Goal: Information Seeking & Learning: Understand process/instructions

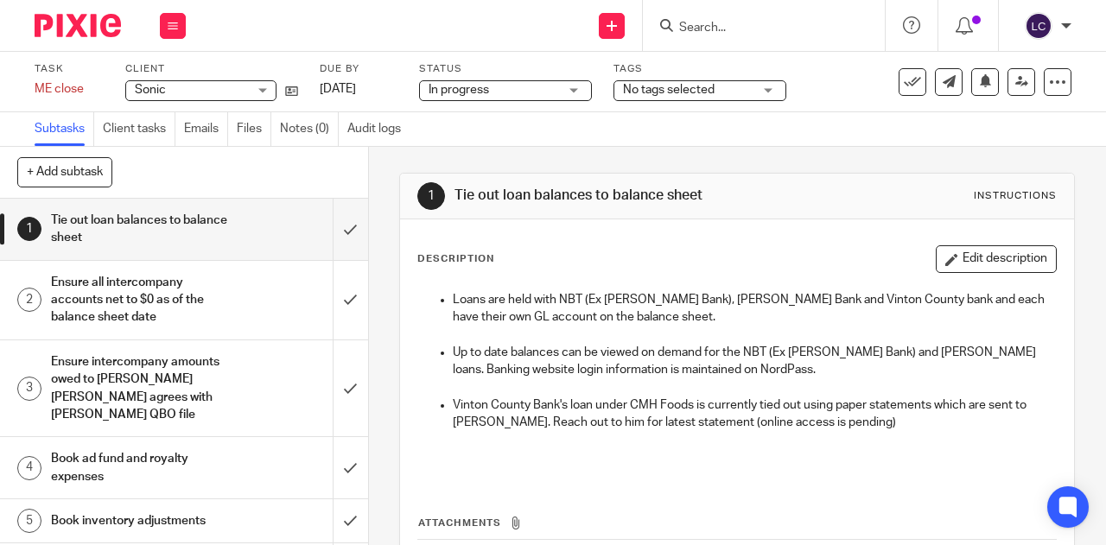
click at [653, 310] on p "Loans are held with NBT (Ex Evans Bank), Osgood Bank and Vinton County bank and…" at bounding box center [754, 308] width 603 height 35
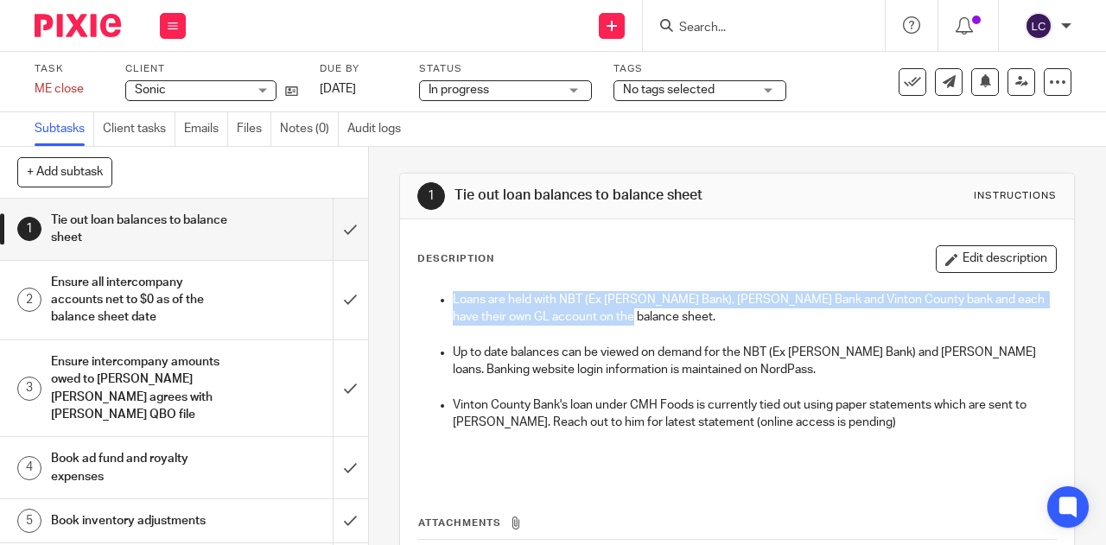
click at [653, 310] on p "Loans are held with NBT (Ex Evans Bank), Osgood Bank and Vinton County bank and…" at bounding box center [754, 308] width 603 height 35
click at [610, 312] on p "Loans are held with NBT (Ex Evans Bank), Osgood Bank and Vinton County bank and…" at bounding box center [754, 308] width 603 height 35
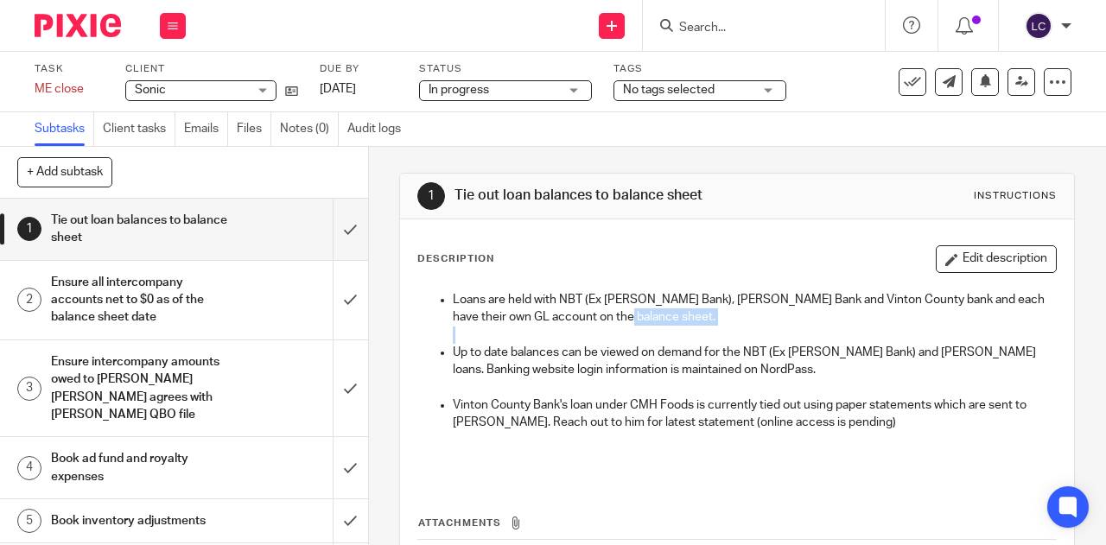
click at [610, 312] on p "Loans are held with NBT (Ex Evans Bank), Osgood Bank and Vinton County bank and…" at bounding box center [754, 308] width 603 height 35
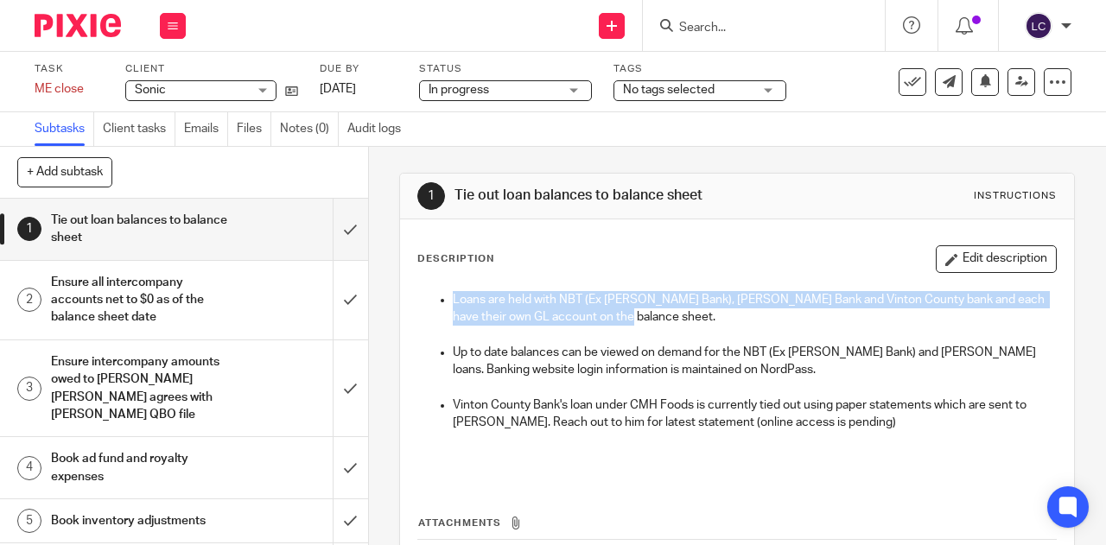
click at [610, 312] on p "Loans are held with NBT (Ex Evans Bank), Osgood Bank and Vinton County bank and…" at bounding box center [754, 308] width 603 height 35
click at [662, 321] on p "Loans are held with NBT (Ex Evans Bank), Osgood Bank and Vinton County bank and…" at bounding box center [754, 308] width 603 height 35
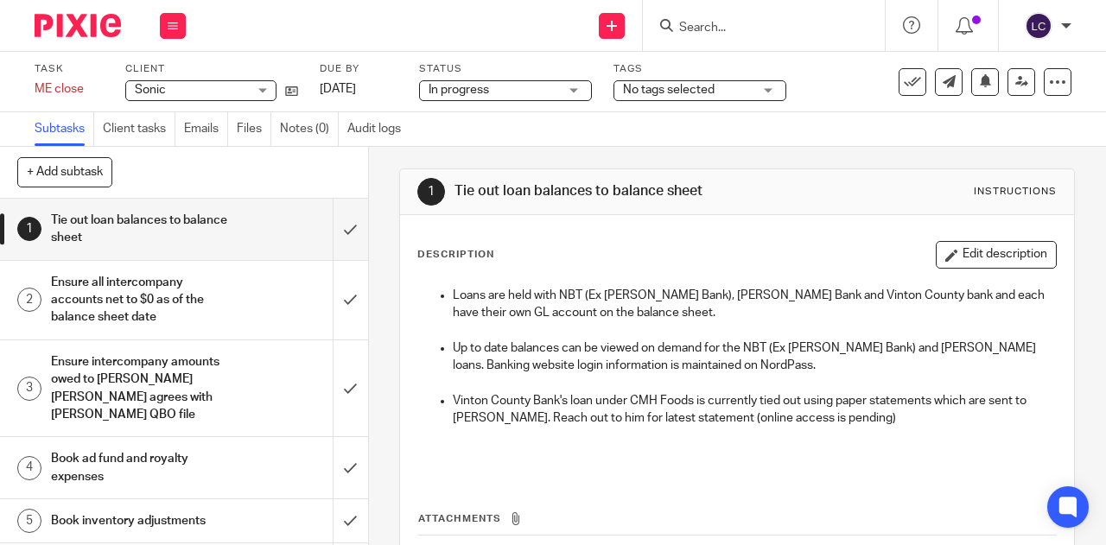
scroll to position [3, 0]
click at [584, 333] on p at bounding box center [754, 331] width 603 height 17
click at [596, 341] on p "Up to date balances can be viewed on demand for the NBT (Ex Evans Bank) and Osg…" at bounding box center [754, 357] width 603 height 35
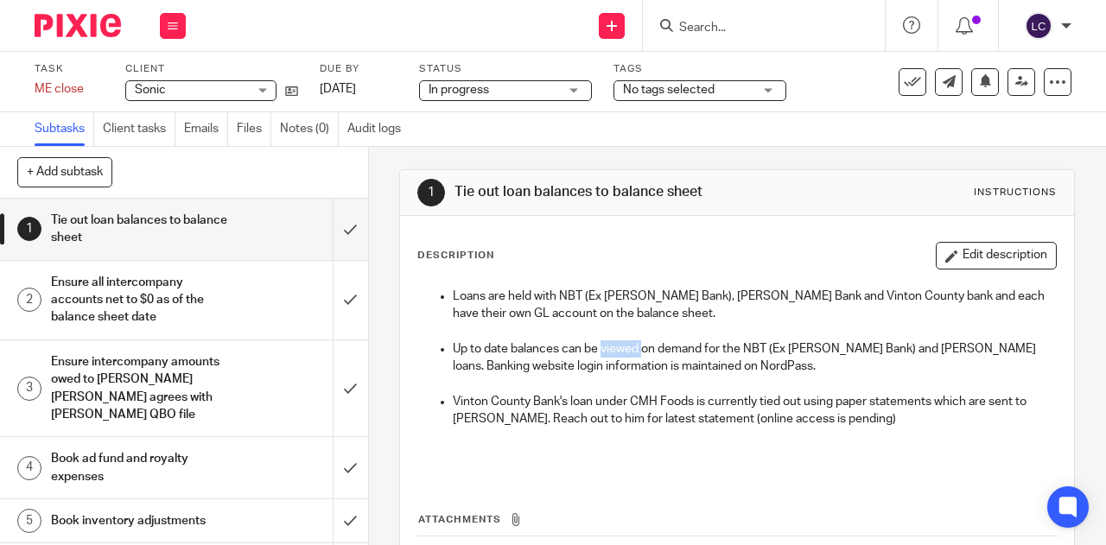
click at [596, 341] on p "Up to date balances can be viewed on demand for the NBT (Ex Evans Bank) and Osg…" at bounding box center [754, 357] width 603 height 35
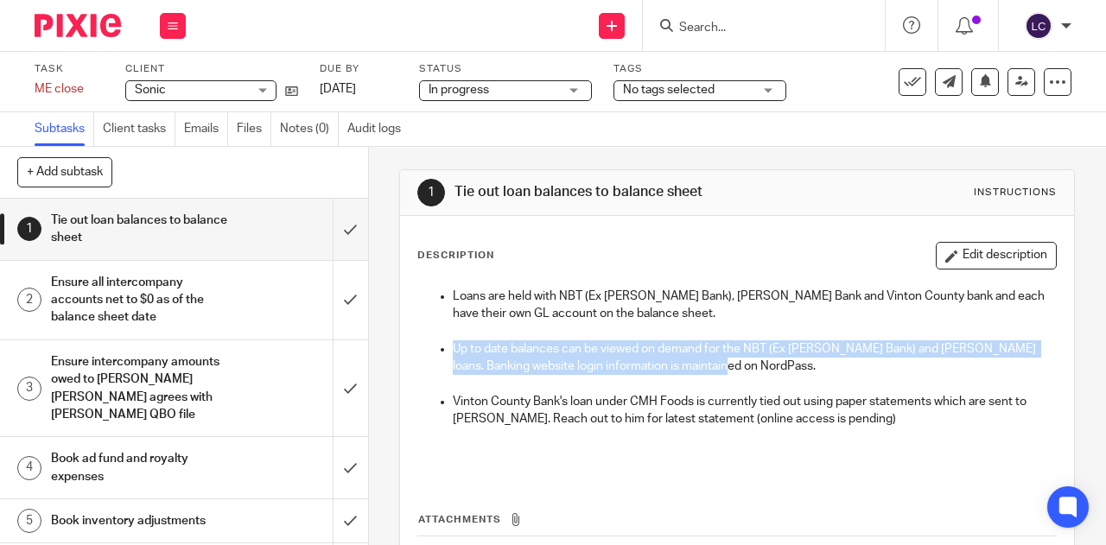
click at [596, 341] on p "Up to date balances can be viewed on demand for the NBT (Ex Evans Bank) and Osg…" at bounding box center [754, 357] width 603 height 35
click at [609, 359] on p "Up to date balances can be viewed on demand for the NBT (Ex Evans Bank) and Osg…" at bounding box center [754, 357] width 603 height 35
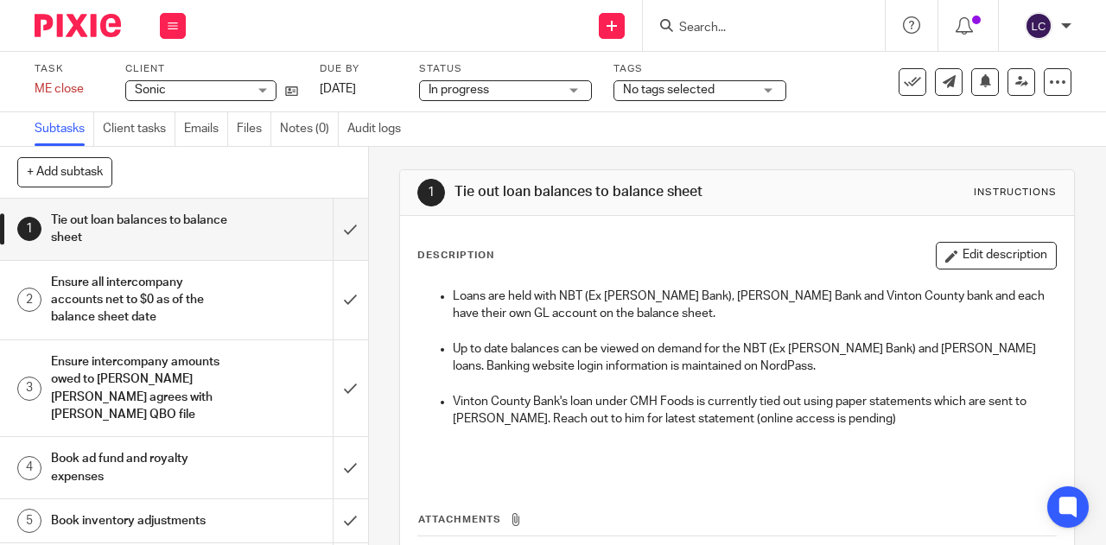
click at [738, 25] on input "Search" at bounding box center [756, 29] width 156 height 16
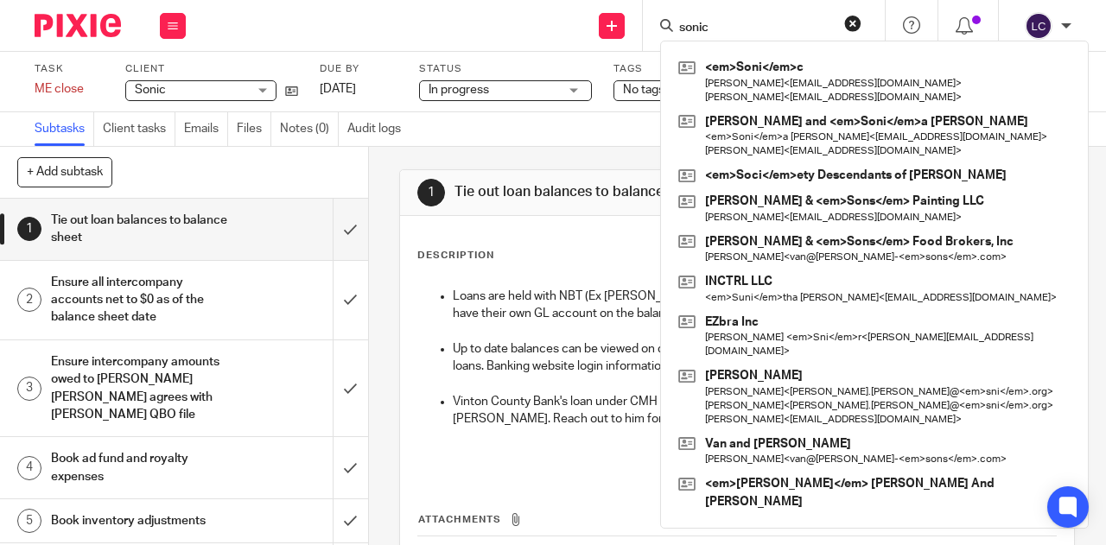
type input "sonic"
click button "submit" at bounding box center [0, 0] width 0 height 0
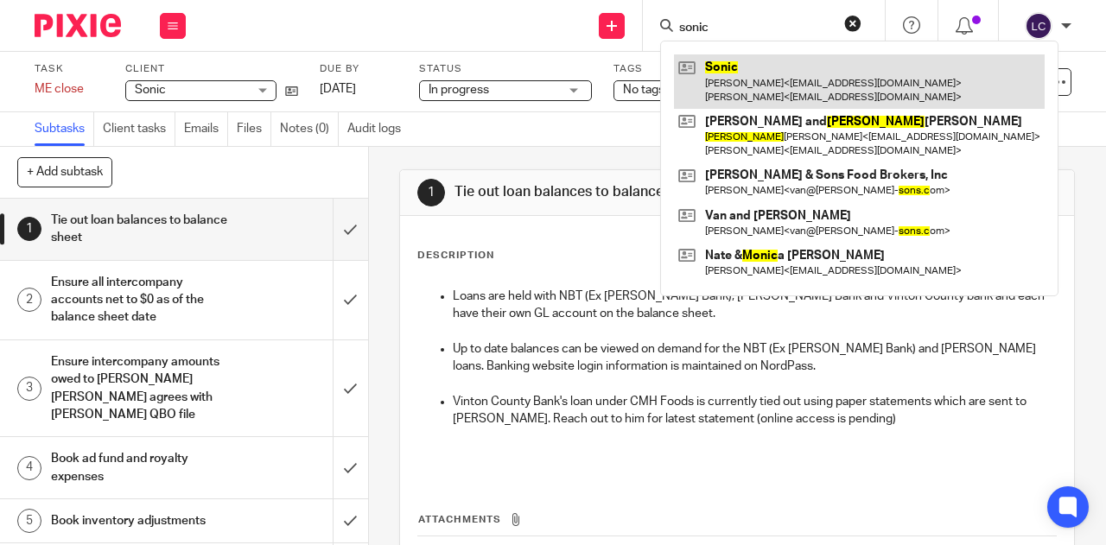
click at [756, 66] on link at bounding box center [859, 81] width 371 height 54
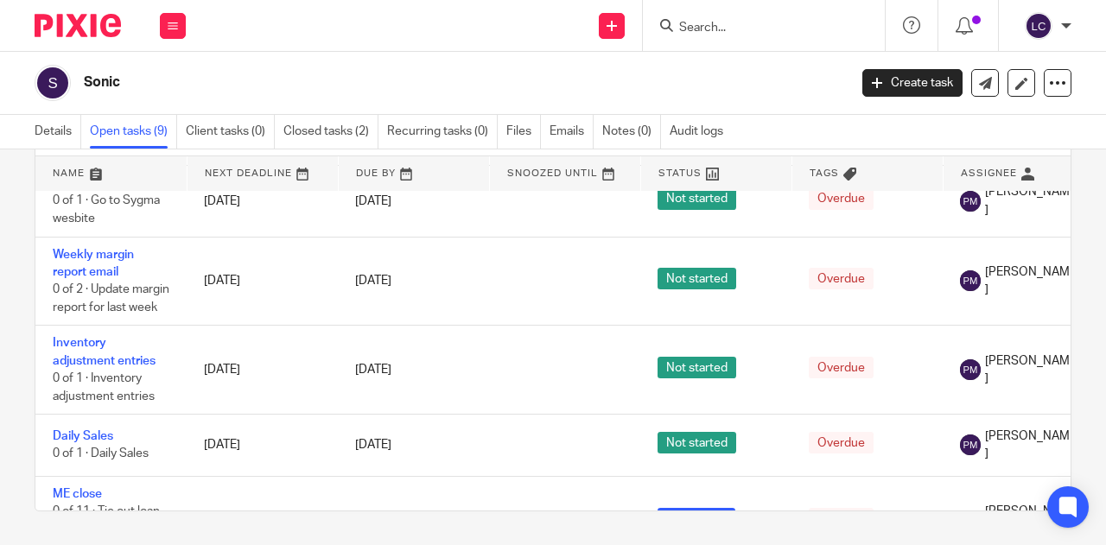
scroll to position [383, 0]
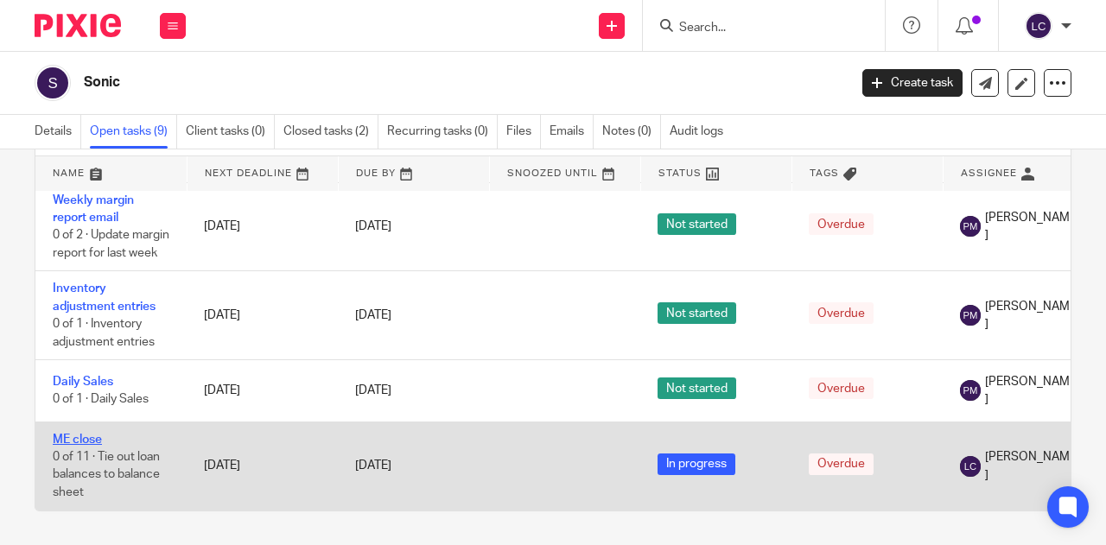
click at [76, 434] on link "ME close" at bounding box center [77, 440] width 49 height 12
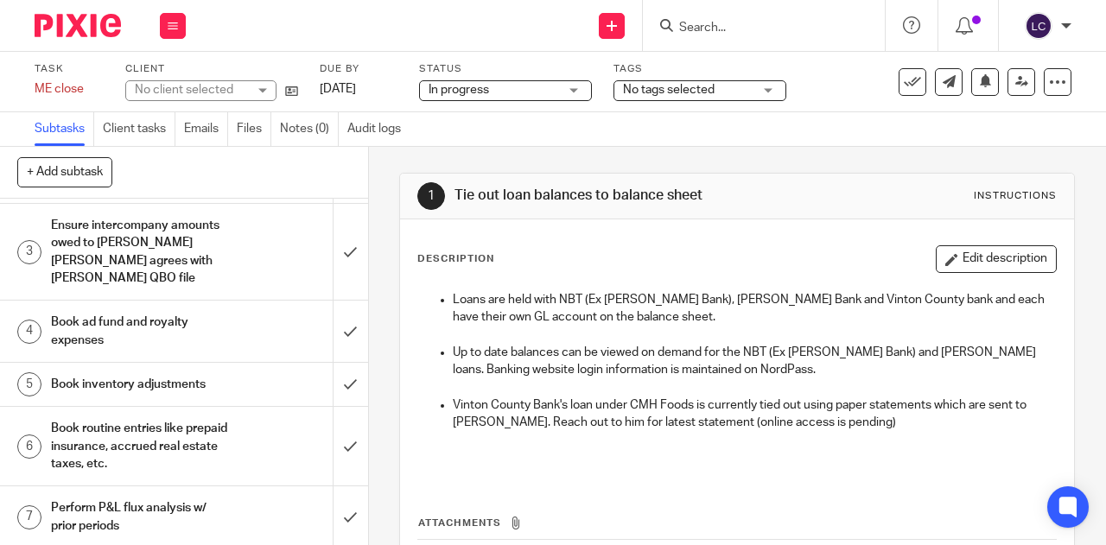
scroll to position [176, 0]
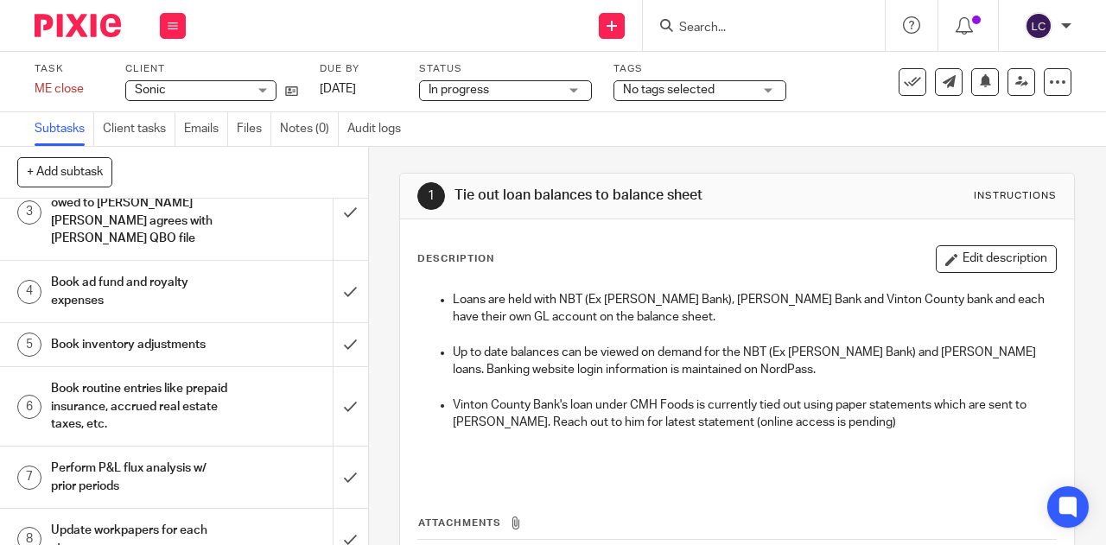
click at [711, 46] on div at bounding box center [764, 25] width 242 height 51
click at [707, 27] on input "Search" at bounding box center [756, 29] width 156 height 16
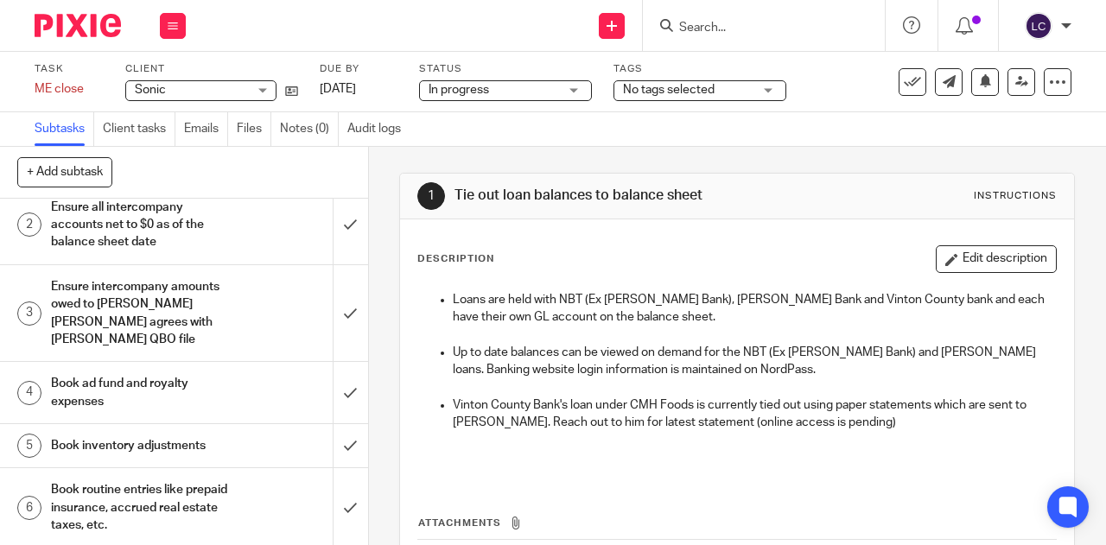
scroll to position [0, 0]
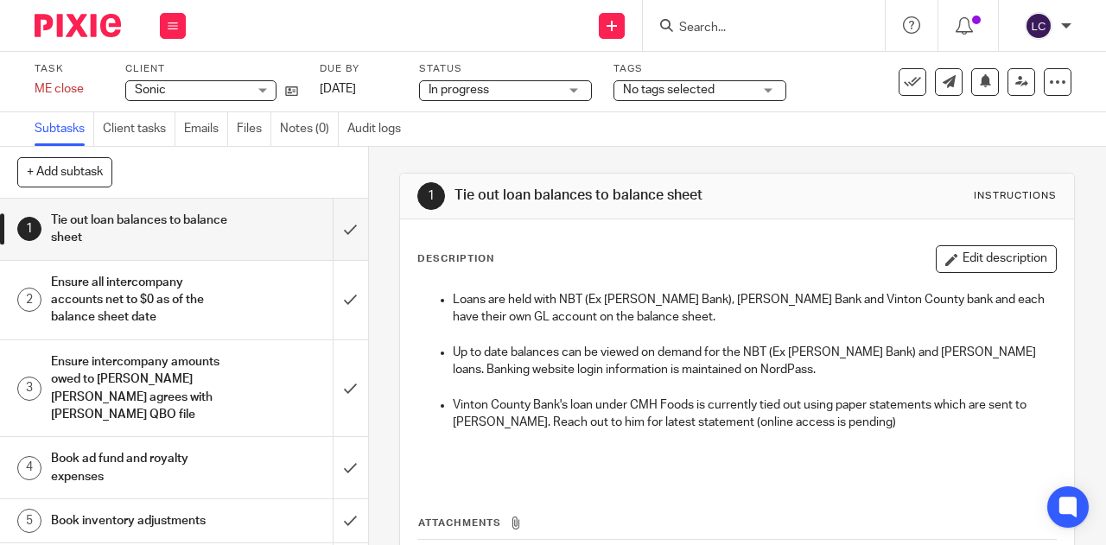
click at [223, 87] on span "Sonic" at bounding box center [191, 90] width 112 height 18
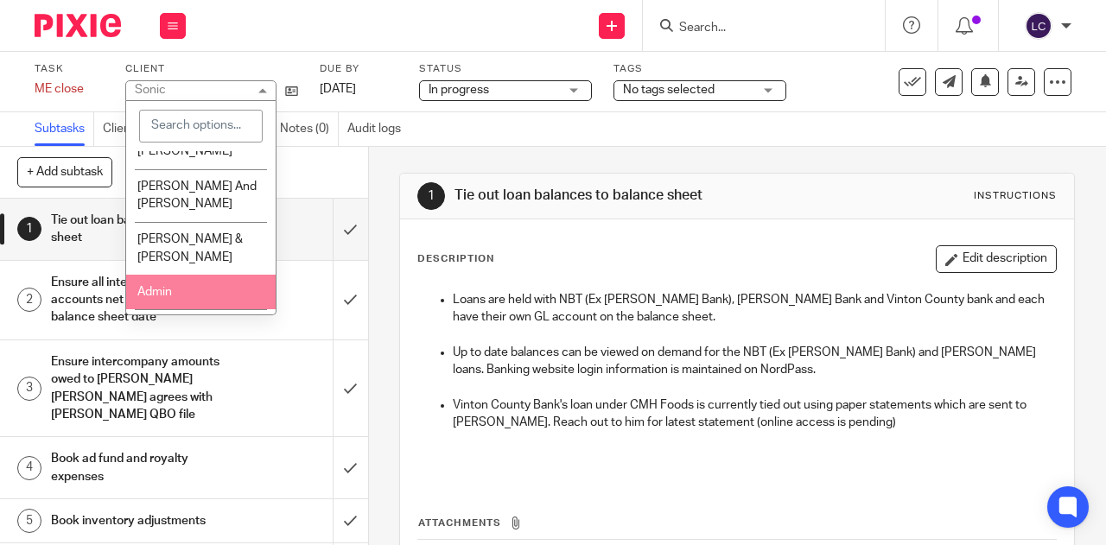
scroll to position [1091, 0]
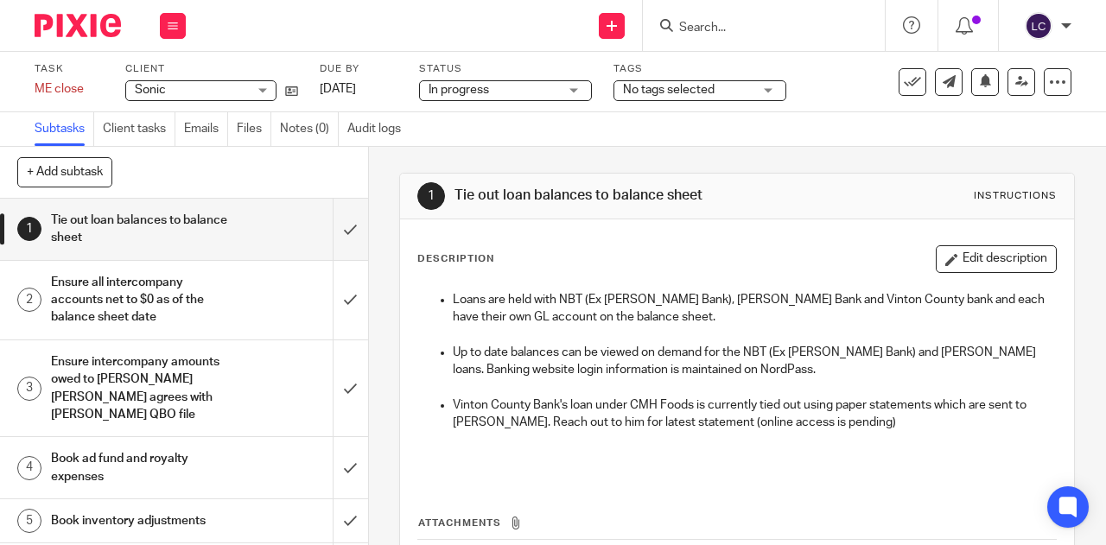
click at [686, 42] on div at bounding box center [764, 25] width 242 height 51
click at [685, 33] on input "Search" at bounding box center [756, 29] width 156 height 16
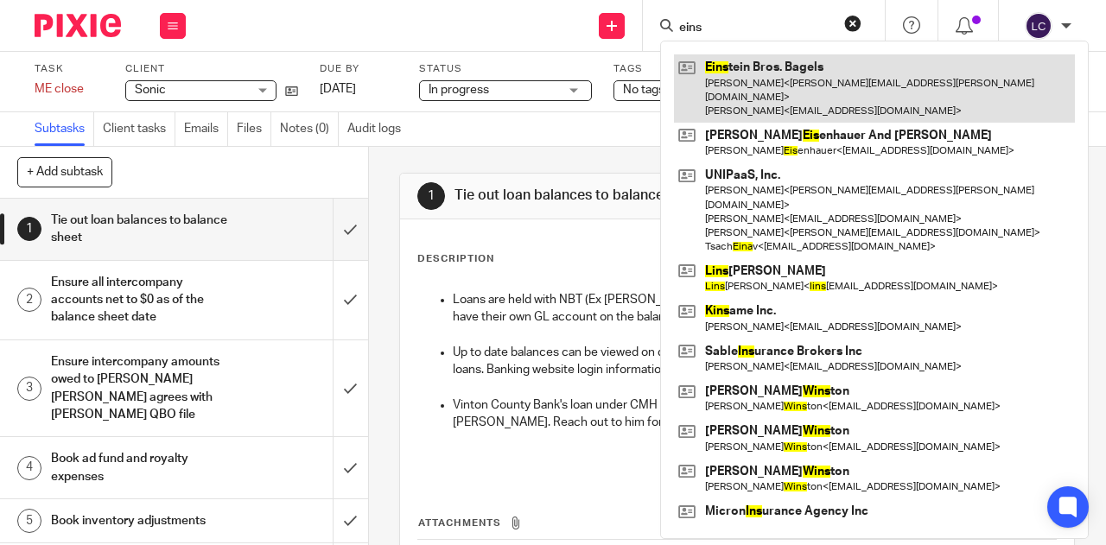
type input "eins"
click at [754, 101] on link at bounding box center [874, 88] width 401 height 68
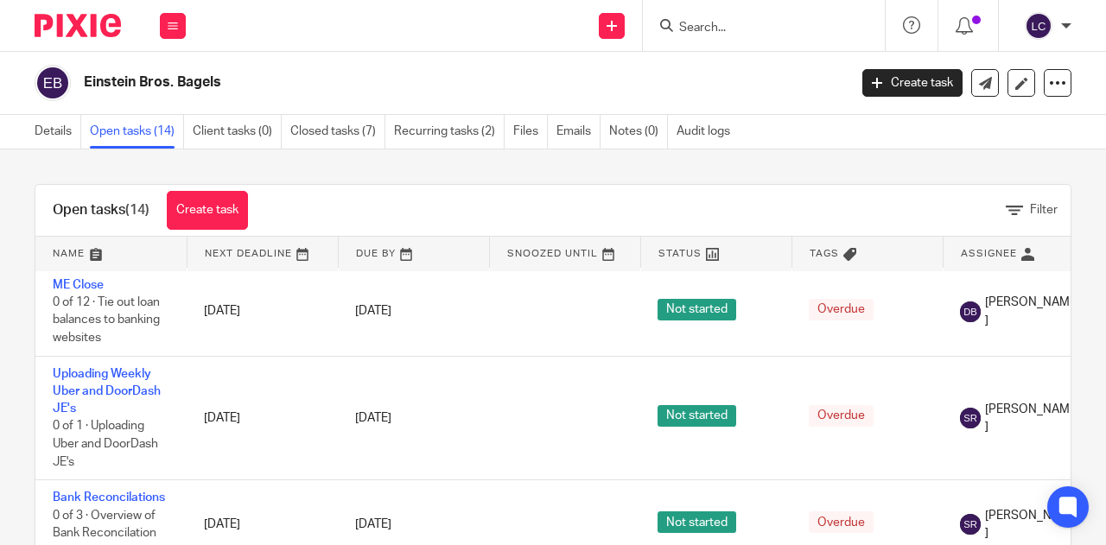
scroll to position [5, 0]
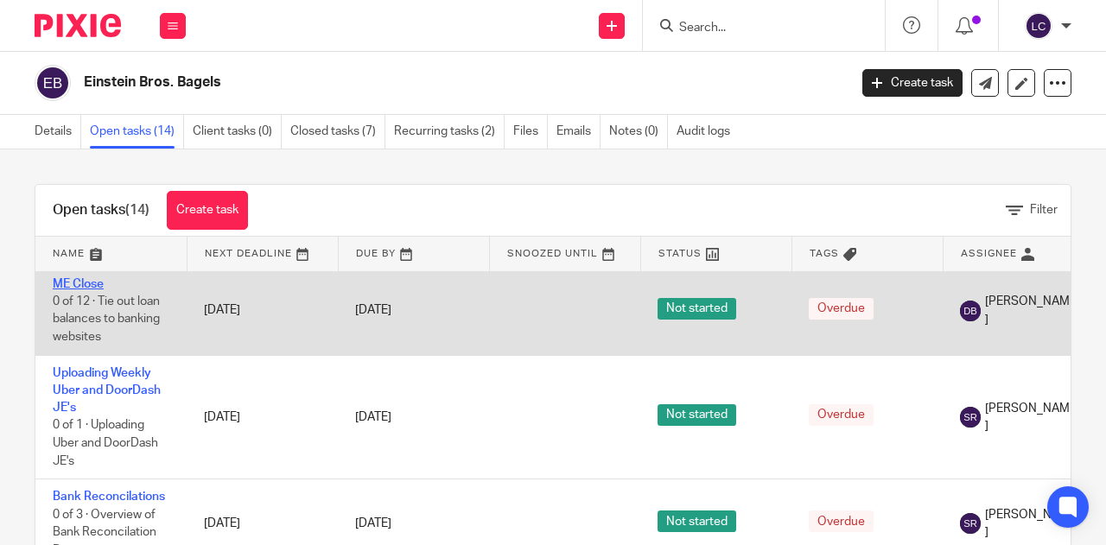
click at [73, 281] on link "ME Close" at bounding box center [78, 284] width 51 height 12
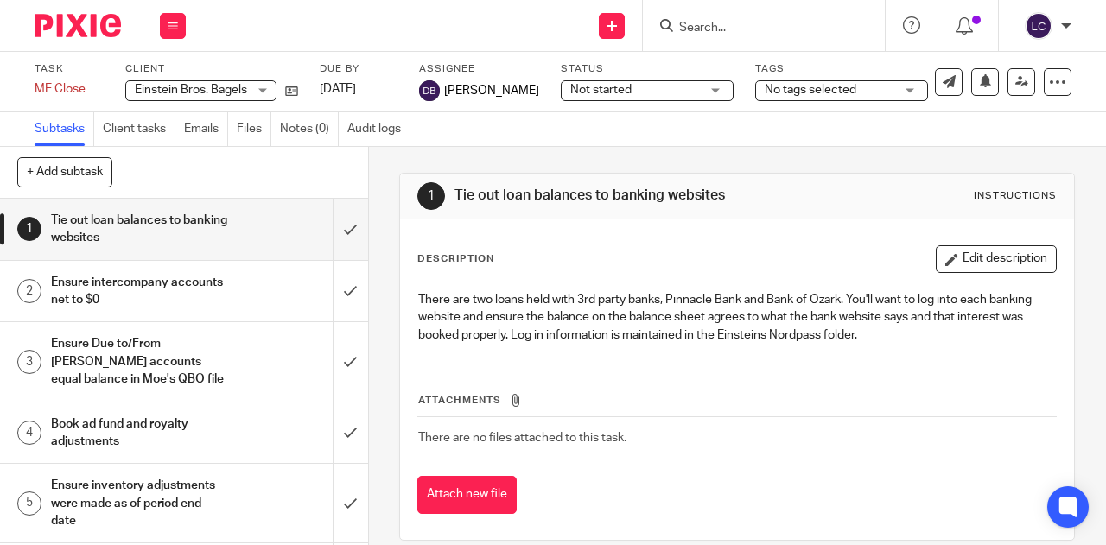
click at [780, 24] on input "Search" at bounding box center [756, 29] width 156 height 16
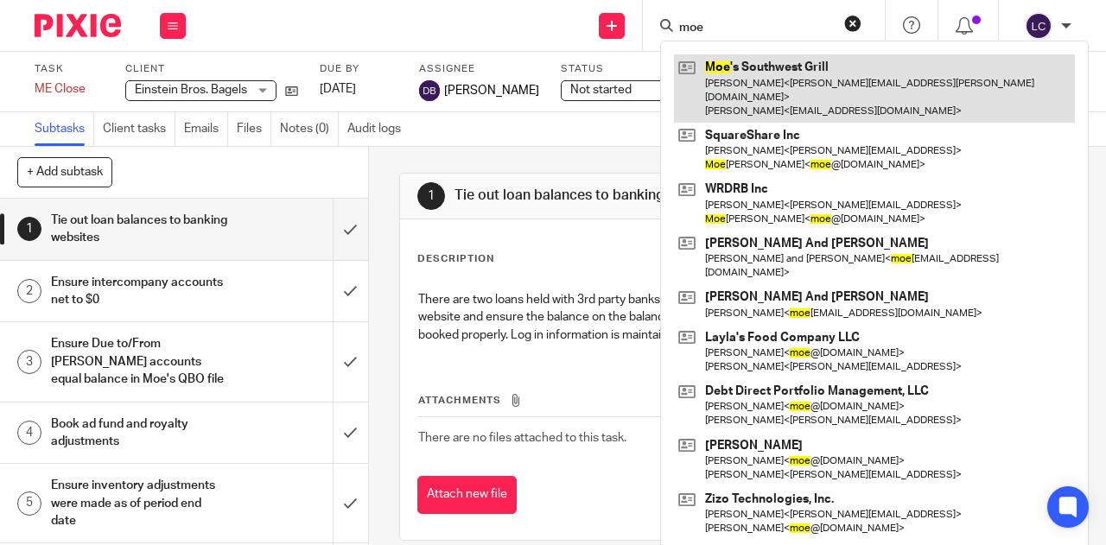
type input "moe"
click at [748, 84] on link at bounding box center [874, 88] width 401 height 68
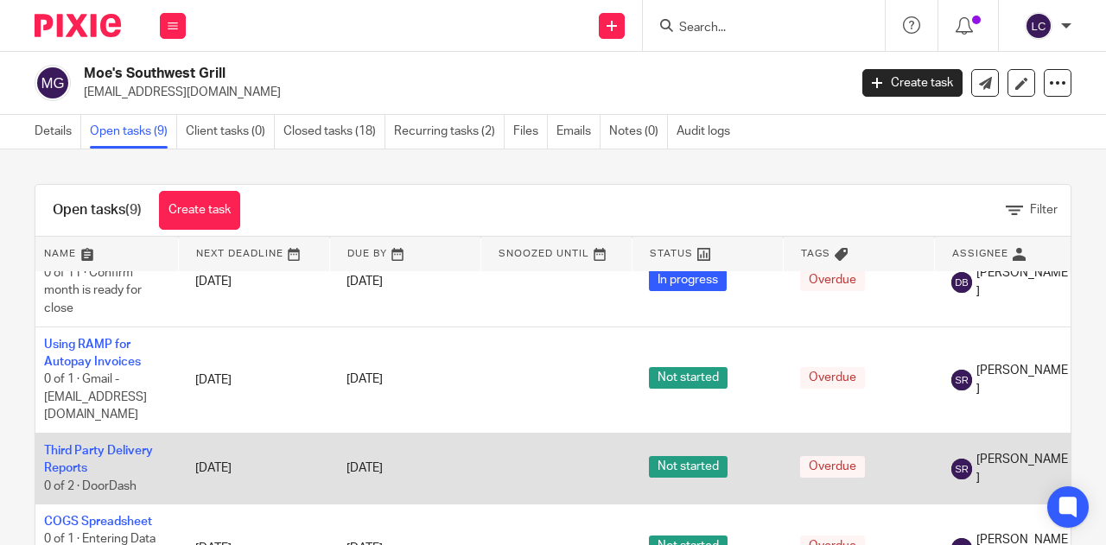
scroll to position [0, 9]
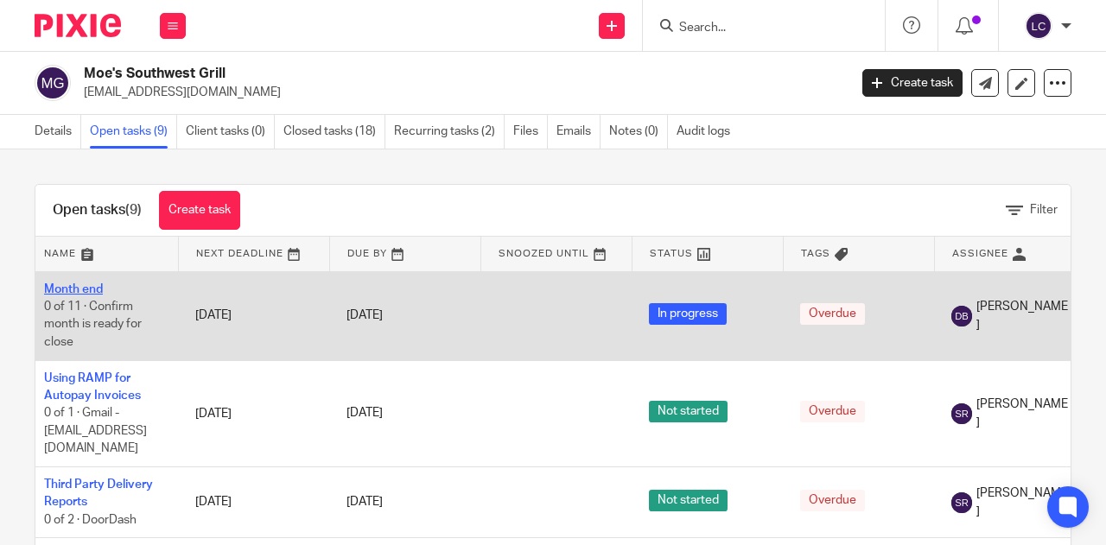
click at [86, 284] on link "Month end" at bounding box center [73, 289] width 59 height 12
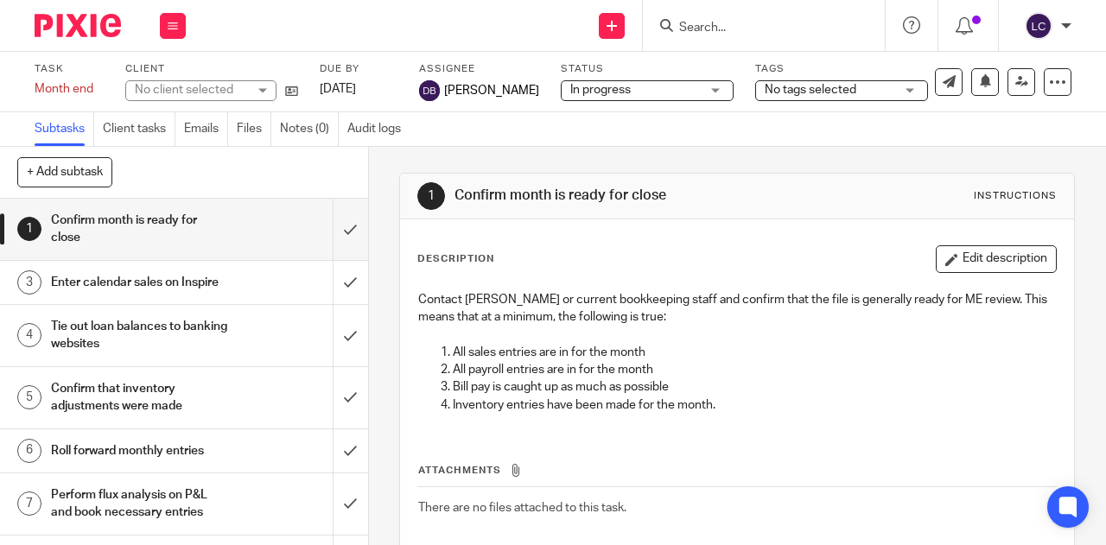
scroll to position [40, 0]
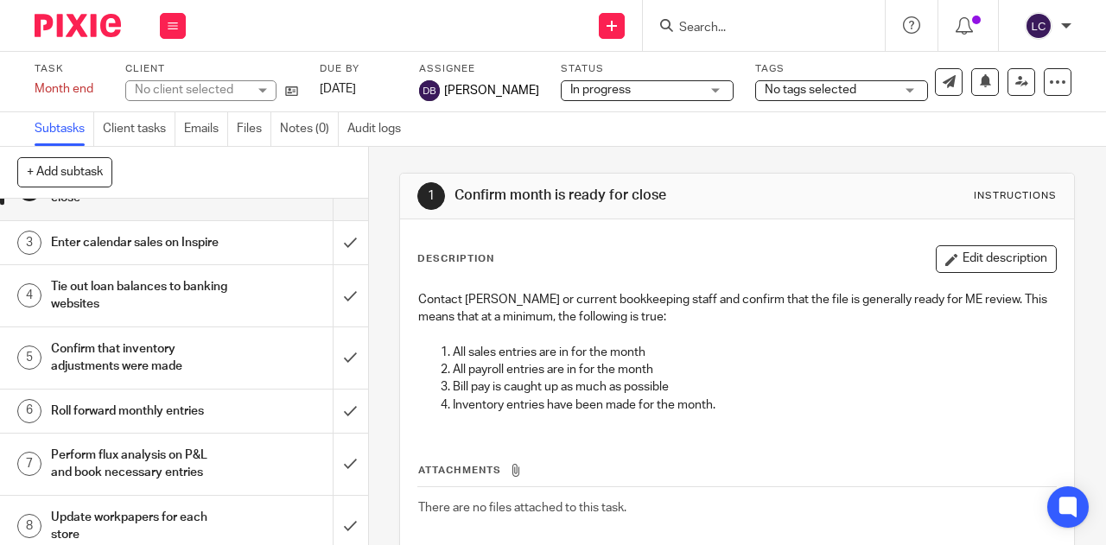
click at [201, 301] on h1 "Tie out loan balances to banking websites" at bounding box center [139, 296] width 176 height 44
click at [115, 307] on h1 "Tie out loan balances to banking websites" at bounding box center [139, 296] width 176 height 44
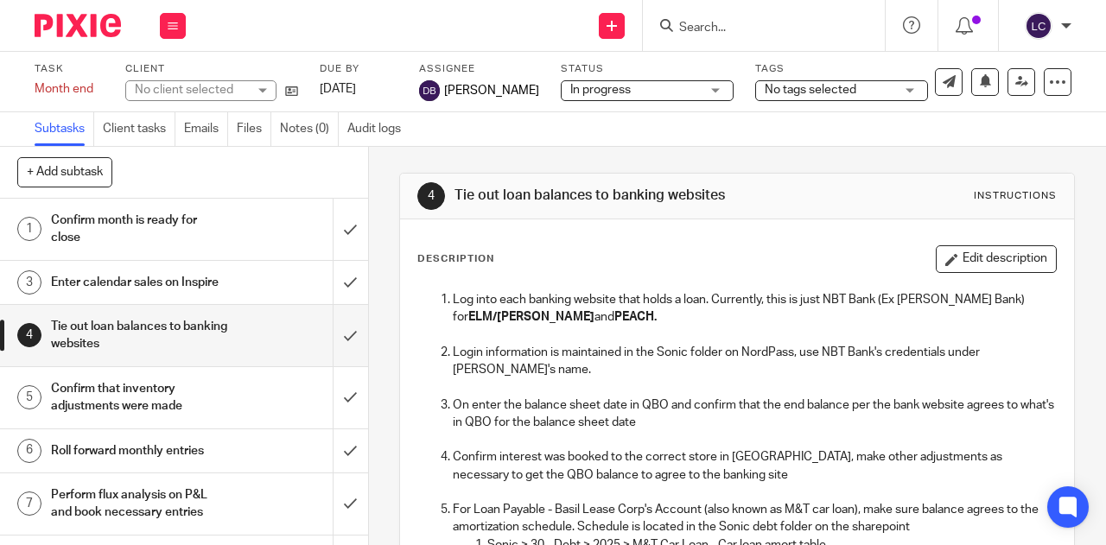
click at [266, 88] on div "No client selected" at bounding box center [200, 90] width 151 height 21
click at [182, 80] on div "No client selected" at bounding box center [200, 90] width 151 height 21
click at [182, 82] on span "Moe's Southwest Grill" at bounding box center [191, 90] width 112 height 18
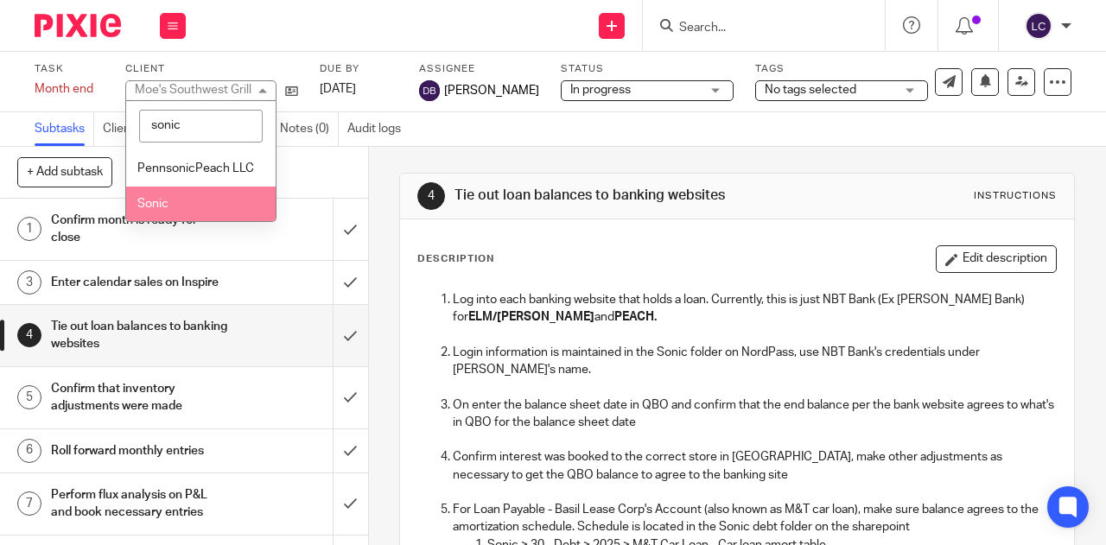
type input "sonic"
click at [162, 210] on span "Sonic" at bounding box center [152, 204] width 31 height 12
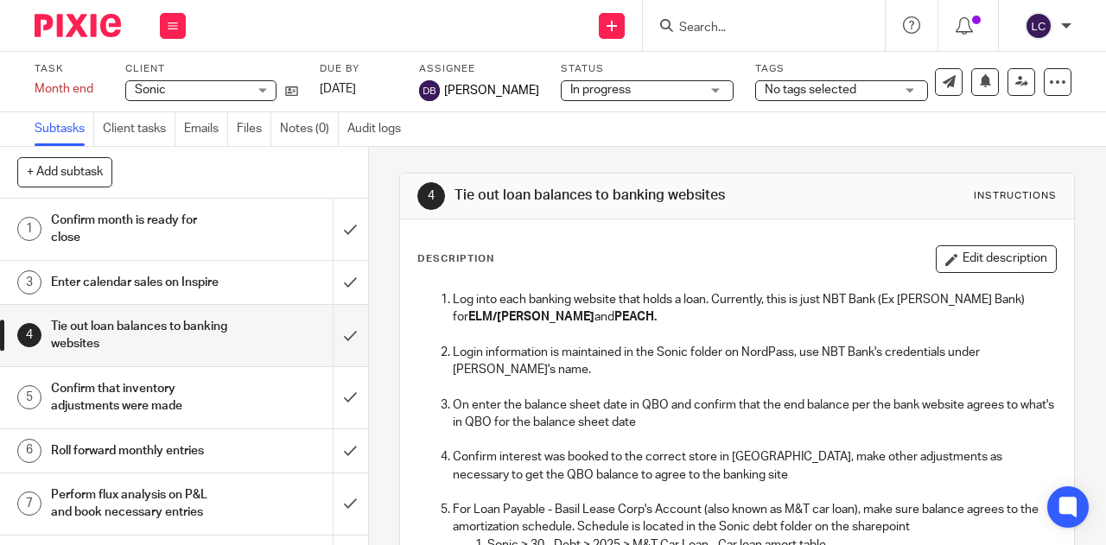
click at [623, 362] on p "Login information is maintained in the Sonic folder on NordPass, use NBT Bank's…" at bounding box center [754, 361] width 603 height 35
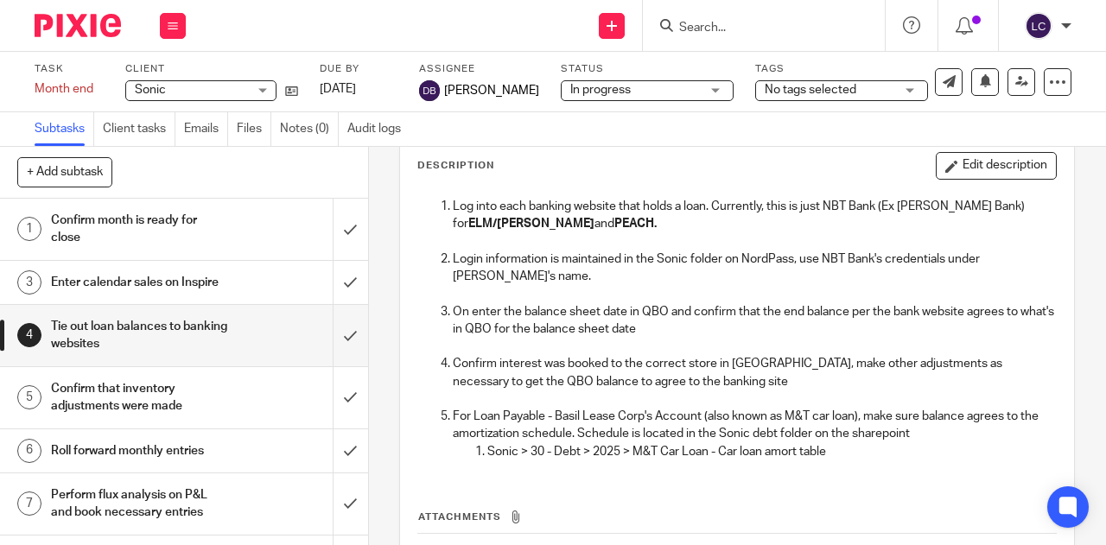
scroll to position [94, 0]
click at [551, 262] on p "Login information is maintained in the Sonic folder on NordPass, use NBT Bank's…" at bounding box center [754, 267] width 603 height 35
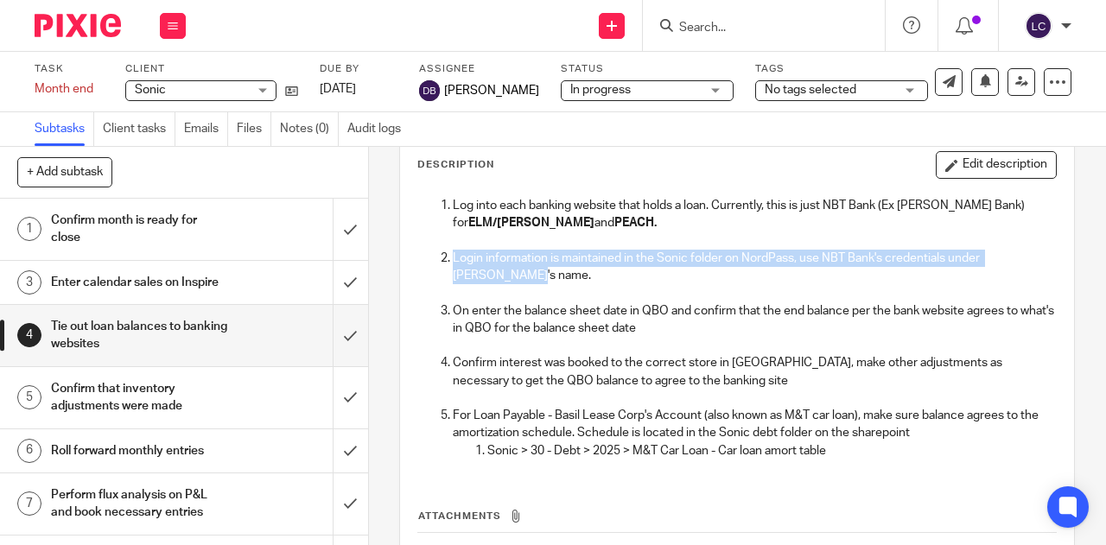
click at [551, 262] on p "Login information is maintained in the Sonic folder on NordPass, use NBT Bank's…" at bounding box center [754, 267] width 603 height 35
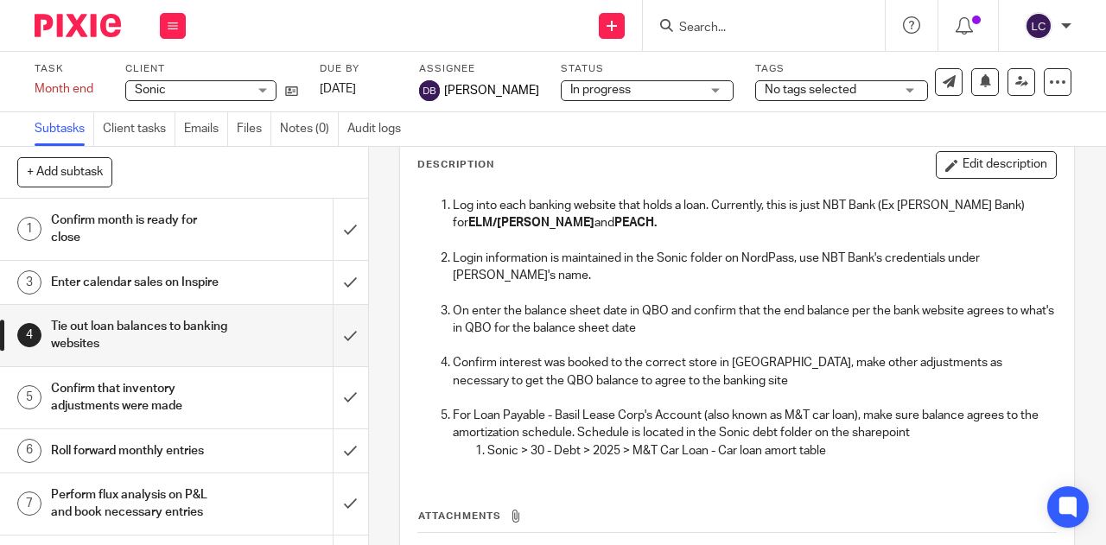
click at [555, 331] on p "On enter the balance sheet date in QBO and confirm that the end balance per the…" at bounding box center [754, 319] width 603 height 35
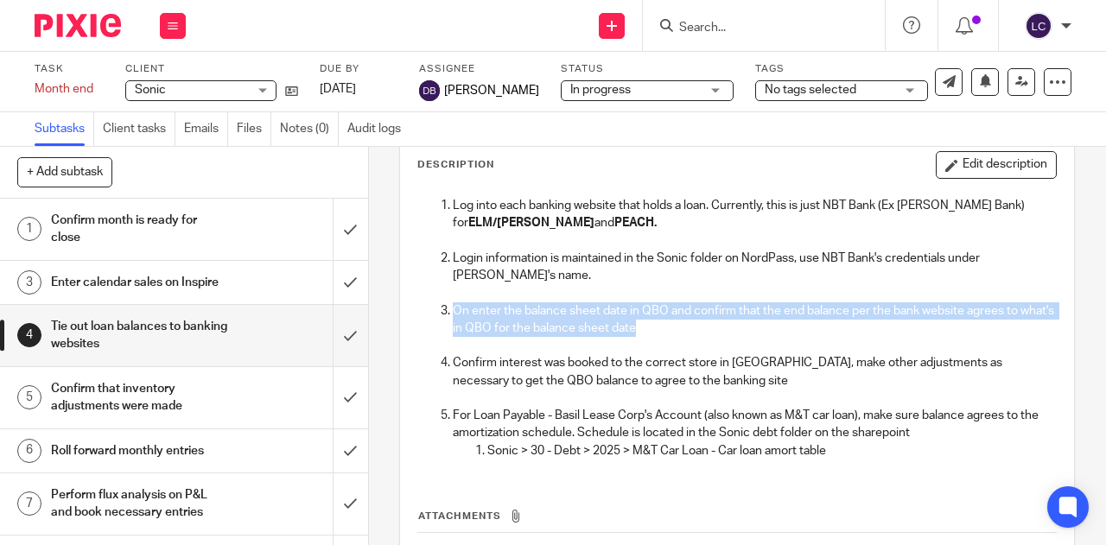
click at [555, 331] on p "On enter the balance sheet date in QBO and confirm that the end balance per the…" at bounding box center [754, 319] width 603 height 35
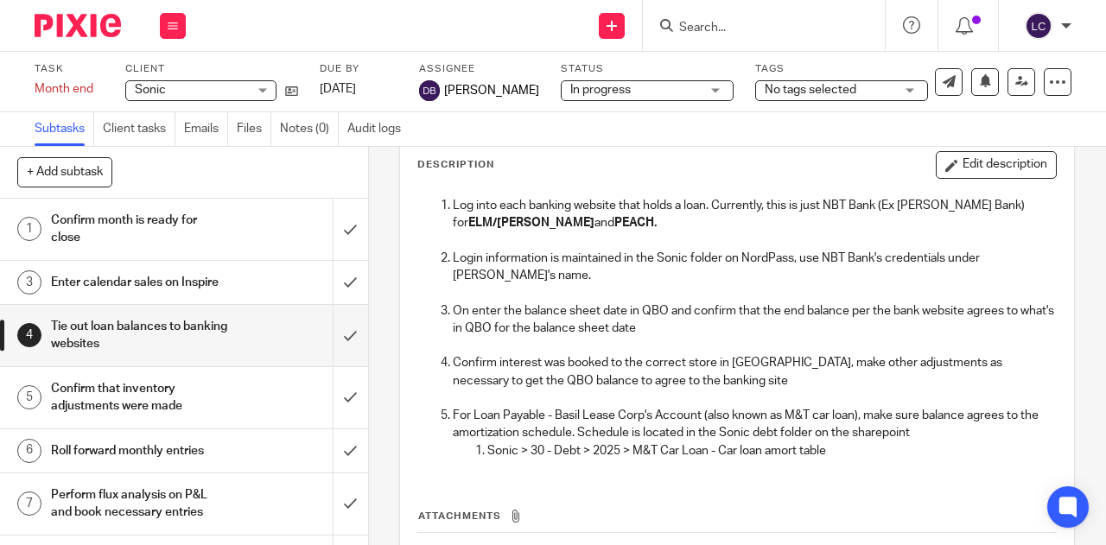
click at [557, 350] on p at bounding box center [754, 345] width 603 height 17
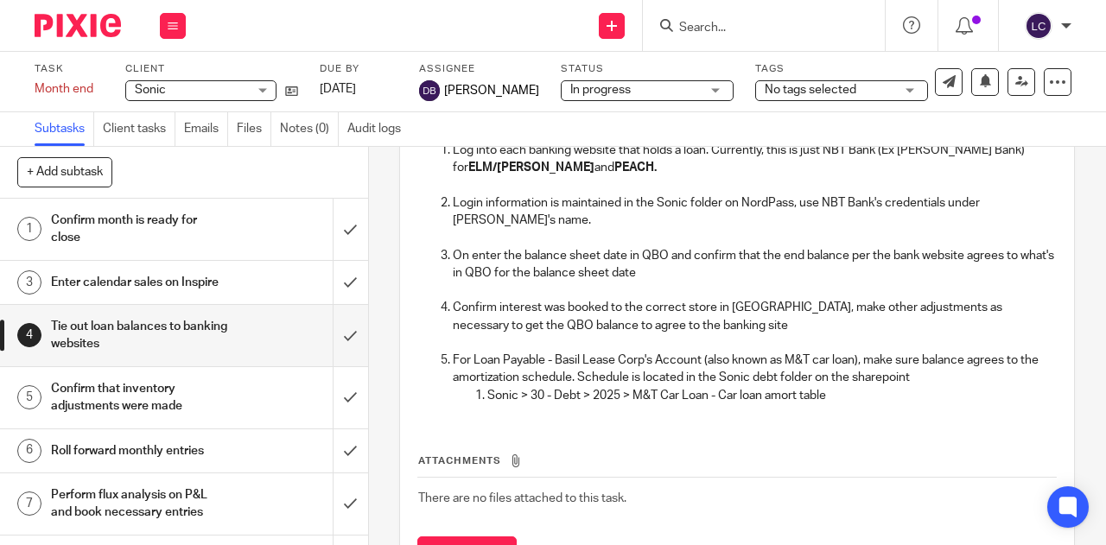
scroll to position [166, 0]
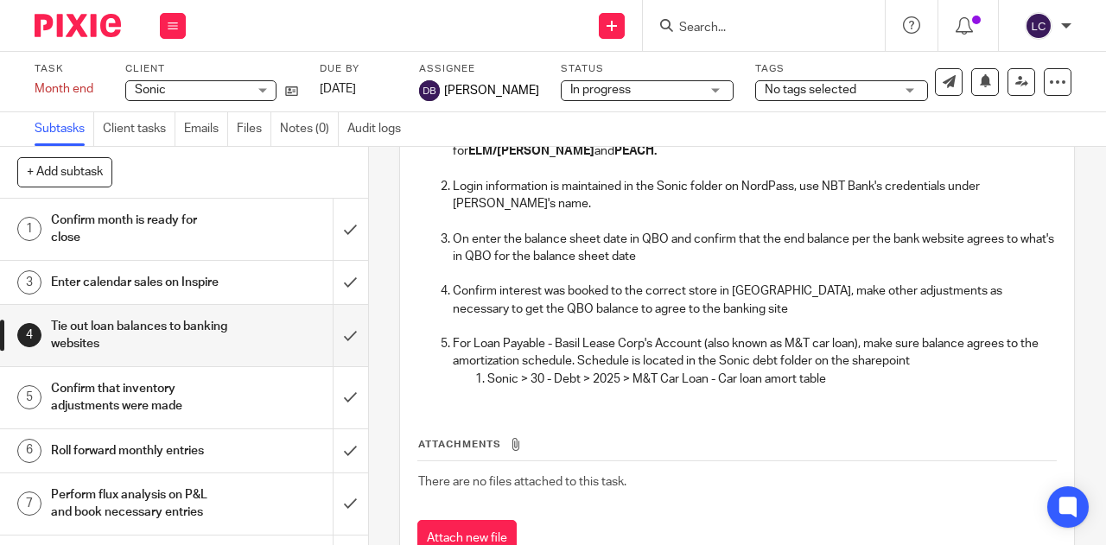
click at [542, 363] on p "For Loan Payable - Basil Lease Corp's Account (also known as M&T car loan), mak…" at bounding box center [754, 352] width 603 height 35
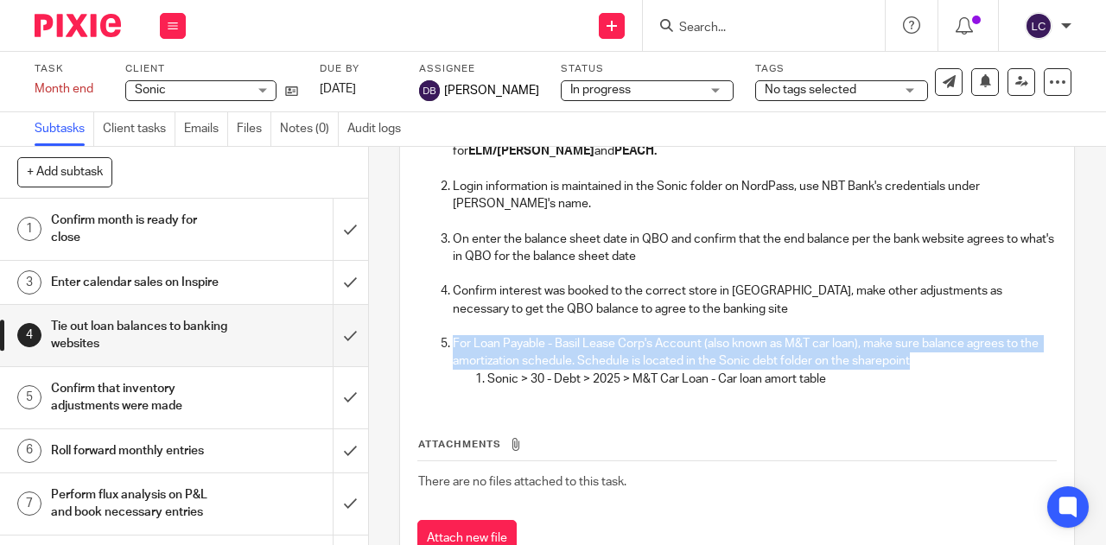
click at [542, 363] on p "For Loan Payable - Basil Lease Corp's Account (also known as M&T car loan), mak…" at bounding box center [754, 352] width 603 height 35
click at [530, 357] on p "For Loan Payable - Basil Lease Corp's Account (also known as M&T car loan), mak…" at bounding box center [754, 352] width 603 height 35
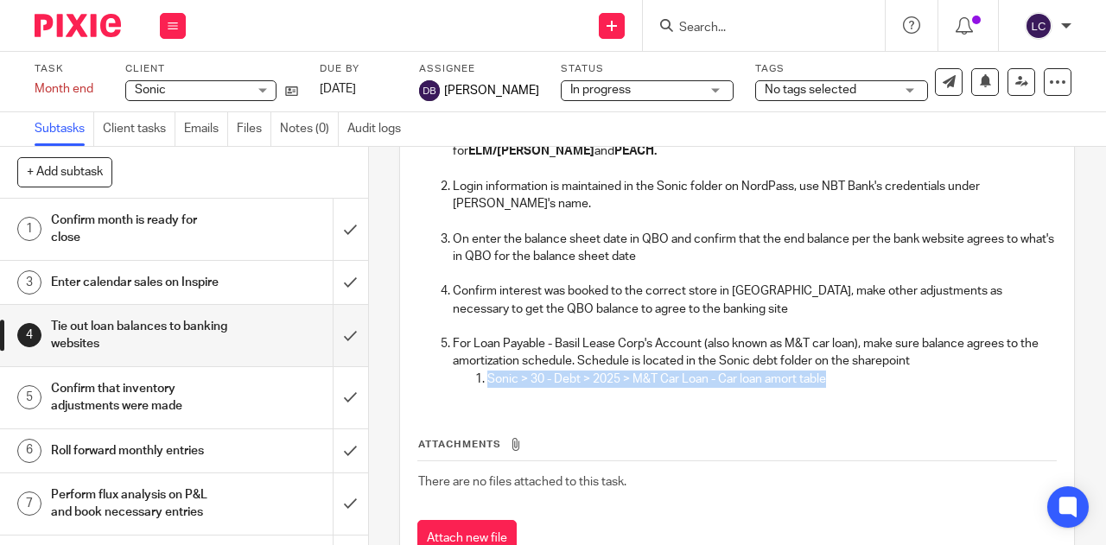
drag, startPoint x: 837, startPoint y: 378, endPoint x: 434, endPoint y: 393, distance: 403.0
click at [434, 393] on div "Log into each banking website that holds a loan. Currently, this is just NBT Ba…" at bounding box center [737, 259] width 655 height 284
copy p "Sonic > 30 - Debt > 2025 > M&T Car Loan - Car loan amort table"
